Goal: Navigation & Orientation: Find specific page/section

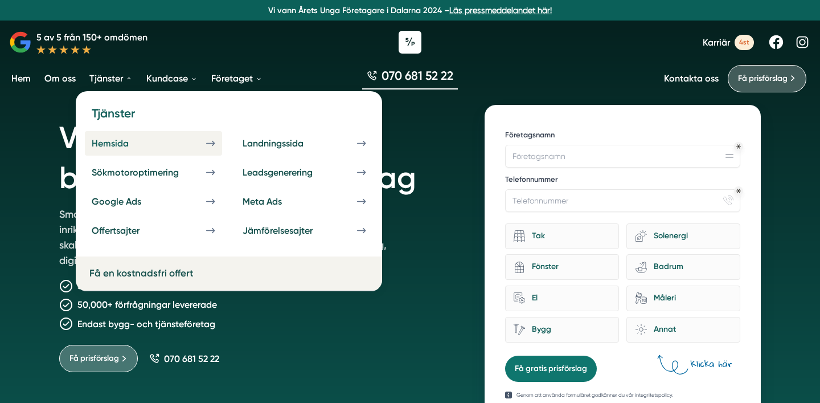
click at [113, 145] on div "Hemsida" at bounding box center [124, 143] width 64 height 11
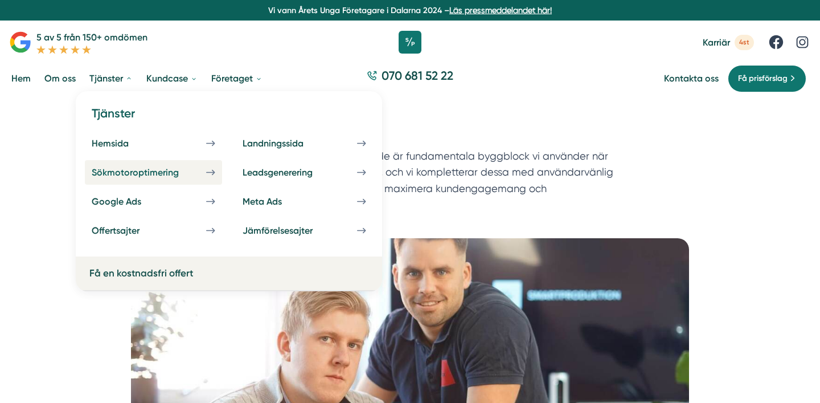
click at [126, 172] on div "Sökmotoroptimering" at bounding box center [149, 172] width 115 height 11
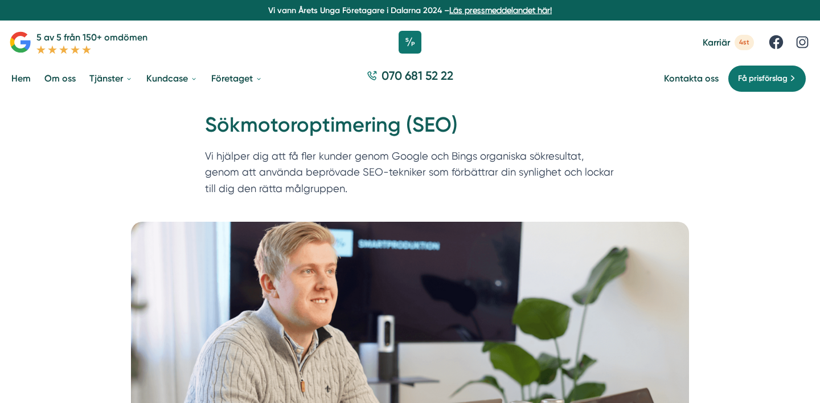
click at [67, 77] on link "Om oss" at bounding box center [60, 78] width 36 height 29
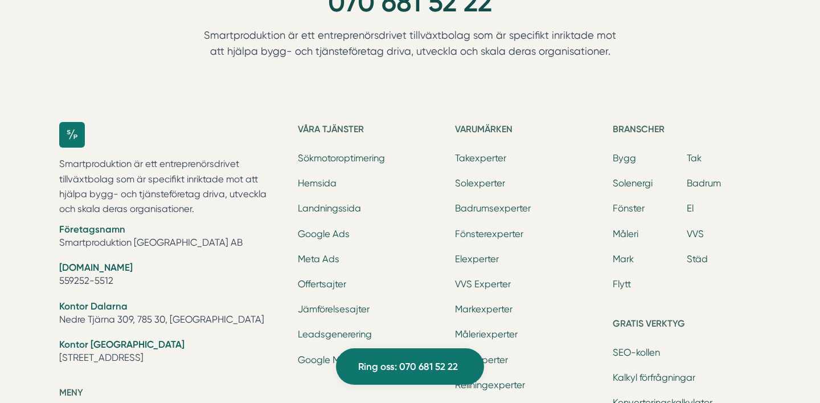
scroll to position [3482, 0]
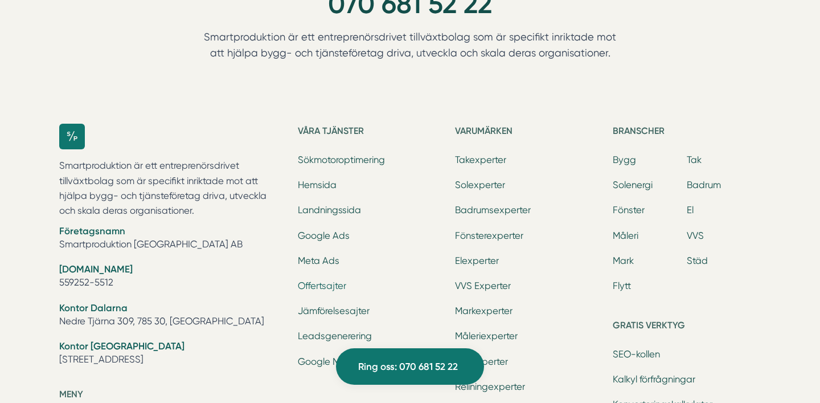
click at [322, 289] on link "Offertsajter" at bounding box center [322, 285] width 48 height 11
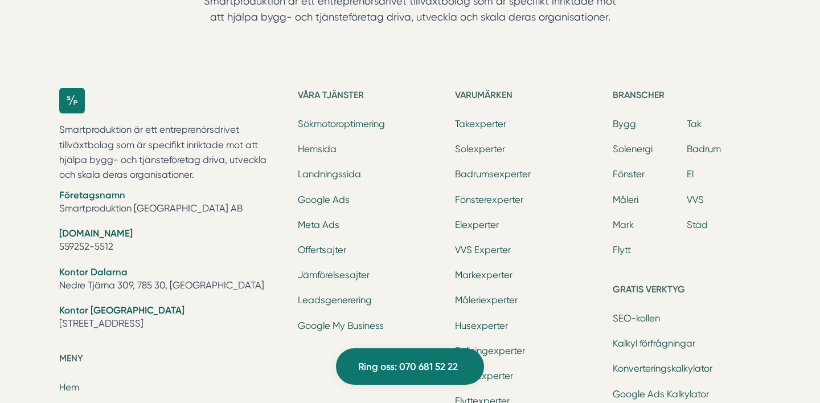
scroll to position [3527, 0]
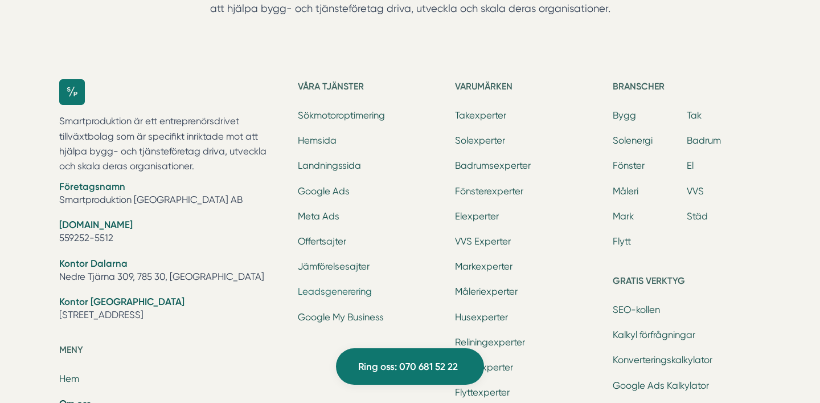
click at [350, 292] on link "Leadsgenerering" at bounding box center [335, 291] width 74 height 11
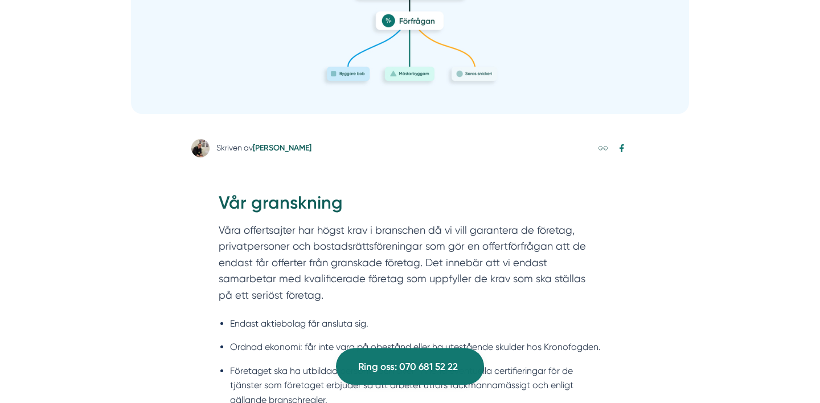
scroll to position [345, 0]
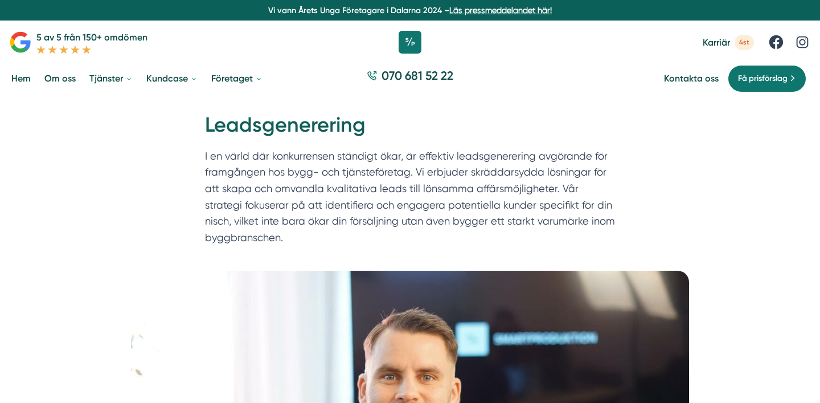
click at [719, 40] on span "Karriär" at bounding box center [716, 42] width 27 height 11
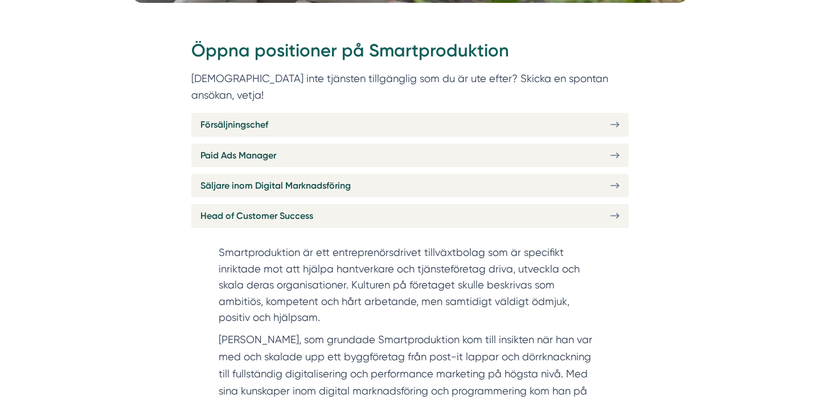
scroll to position [427, 0]
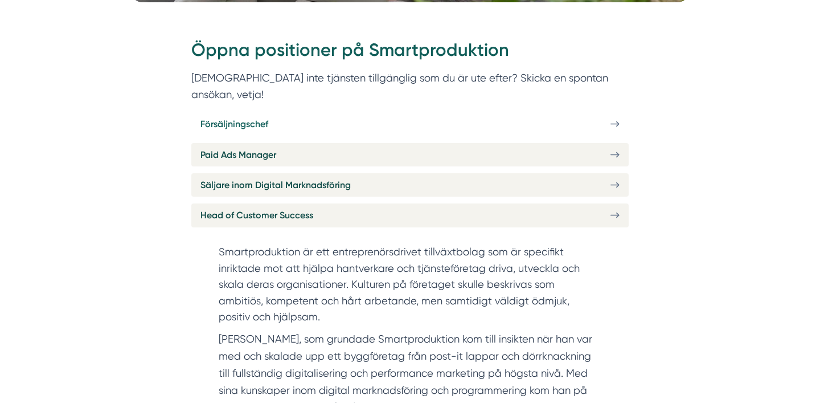
click at [241, 117] on span "Försäljningschef" at bounding box center [235, 124] width 68 height 14
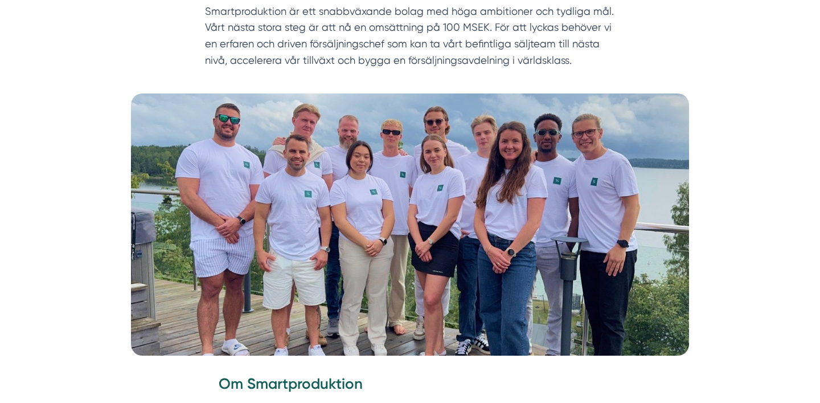
scroll to position [158, 0]
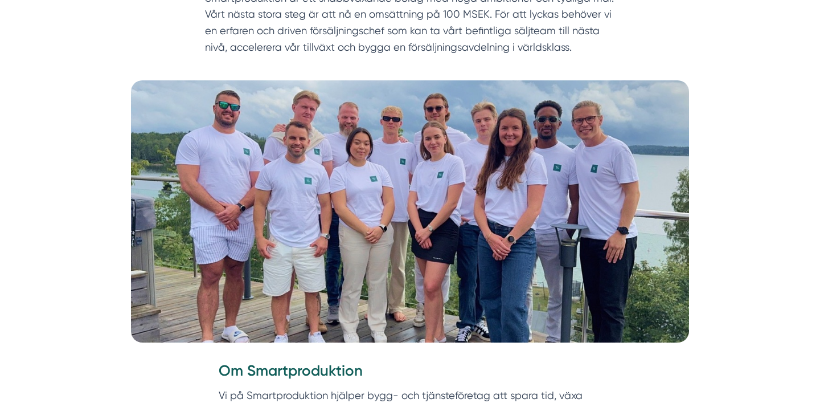
click at [725, 287] on picture at bounding box center [410, 211] width 793 height 262
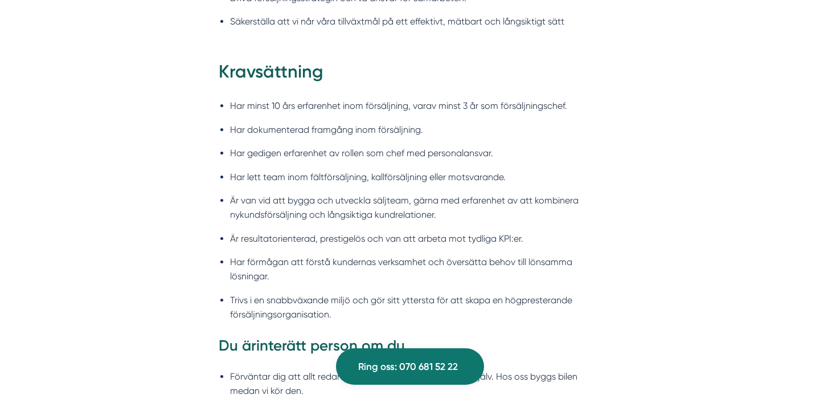
scroll to position [1133, 0]
